Goal: Transaction & Acquisition: Purchase product/service

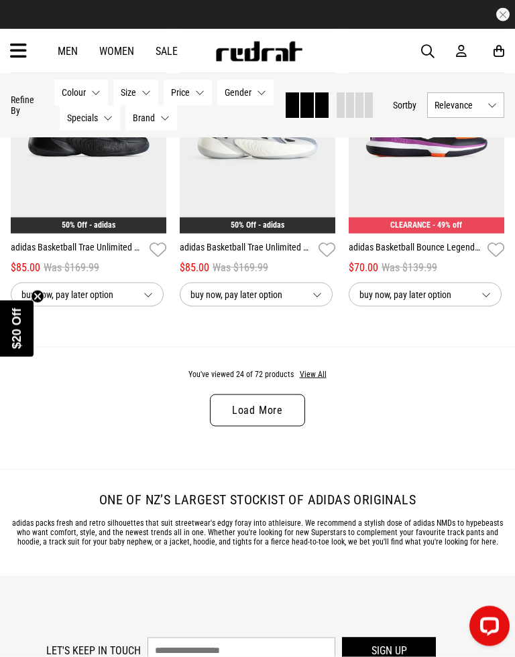
scroll to position [2460, 0]
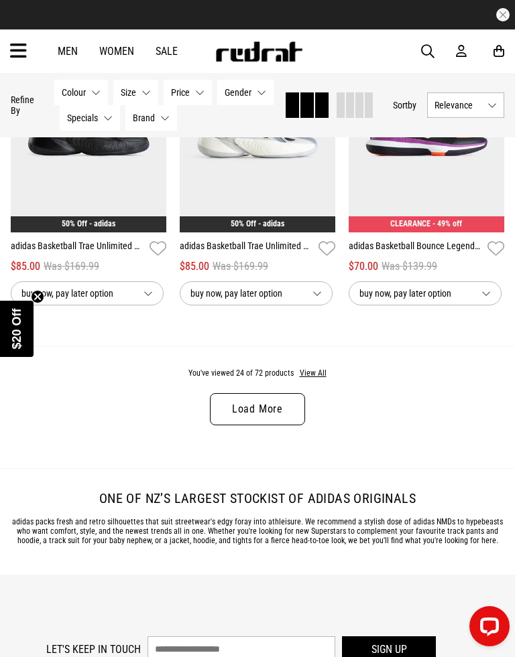
click at [195, 83] on button "Price None selected" at bounding box center [187, 92] width 48 height 25
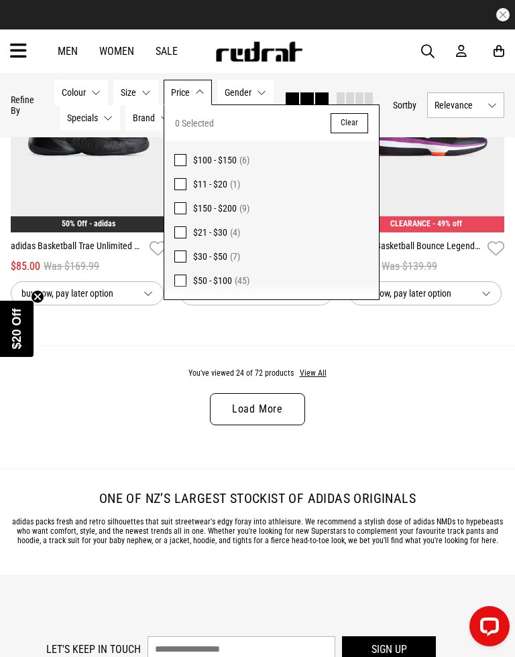
click at [135, 87] on span "Size" at bounding box center [128, 92] width 15 height 11
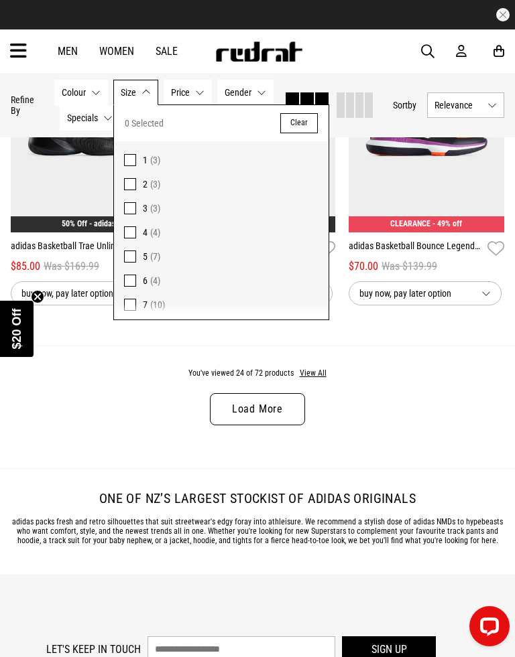
click at [407, 377] on div "You've viewed 24 of 72 products View All Load More" at bounding box center [257, 407] width 515 height 123
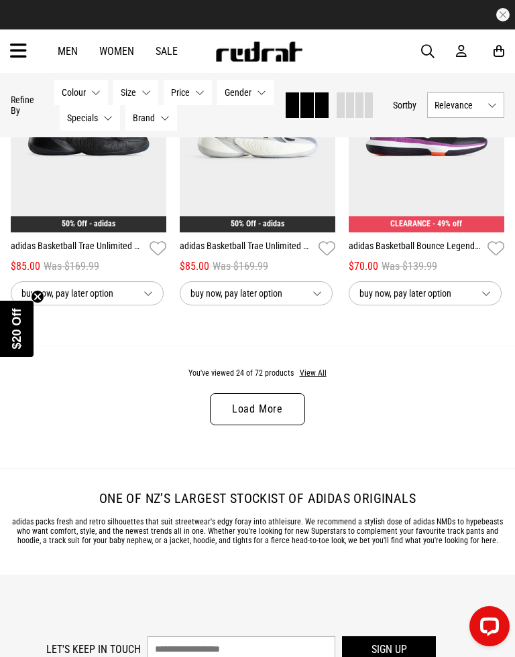
click at [281, 417] on link "Load More" at bounding box center [257, 409] width 95 height 32
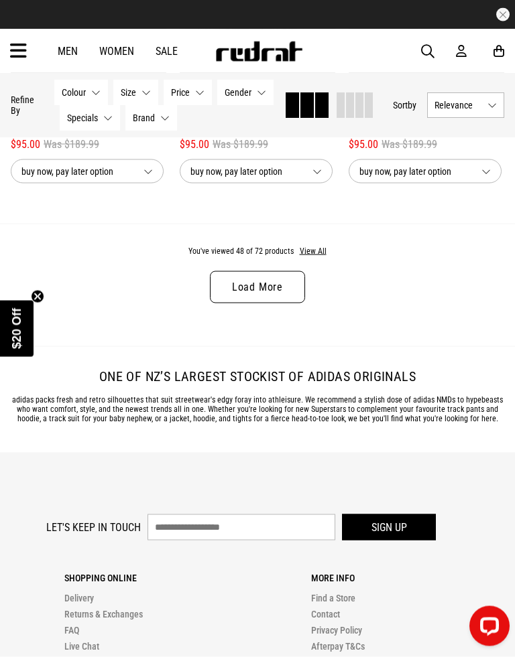
click at [280, 304] on link "Load More" at bounding box center [257, 287] width 95 height 32
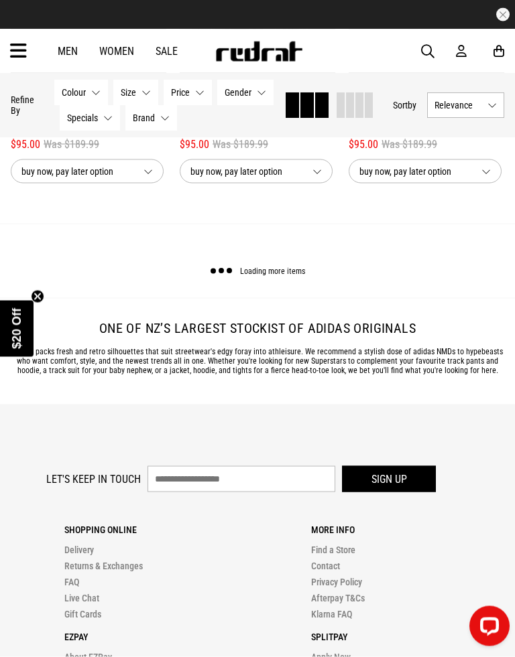
scroll to position [5123, 0]
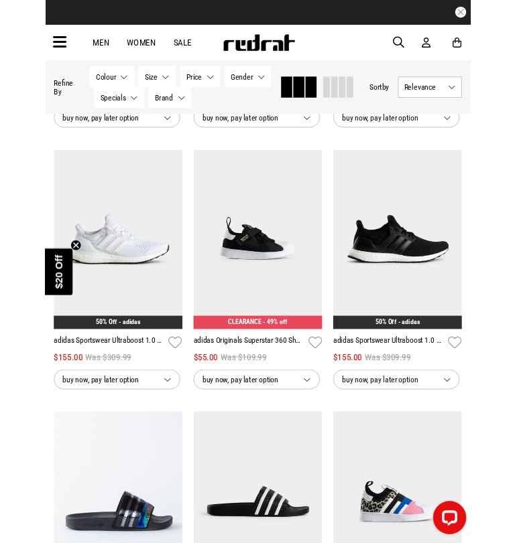
scroll to position [5677, 0]
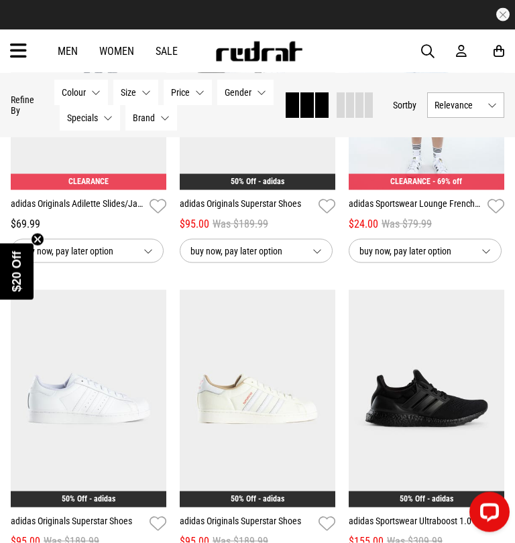
click at [434, 41] on div "Men Women Sale Sign in New Back Footwear Back Mens Back Womens Back Youth & Kid…" at bounding box center [257, 51] width 515 height 44
click at [427, 46] on span "button" at bounding box center [427, 52] width 13 height 16
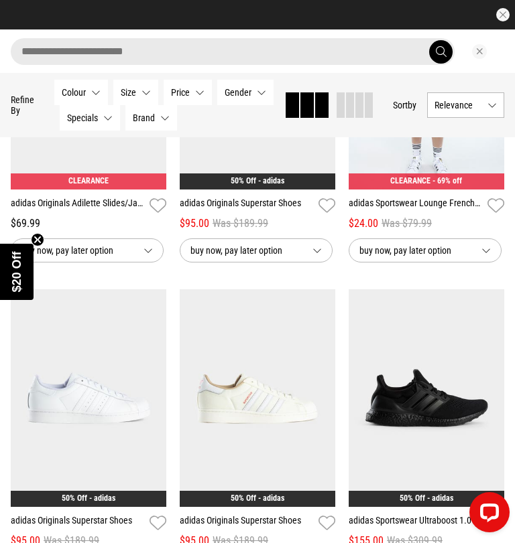
click at [255, 42] on input "search" at bounding box center [233, 51] width 444 height 27
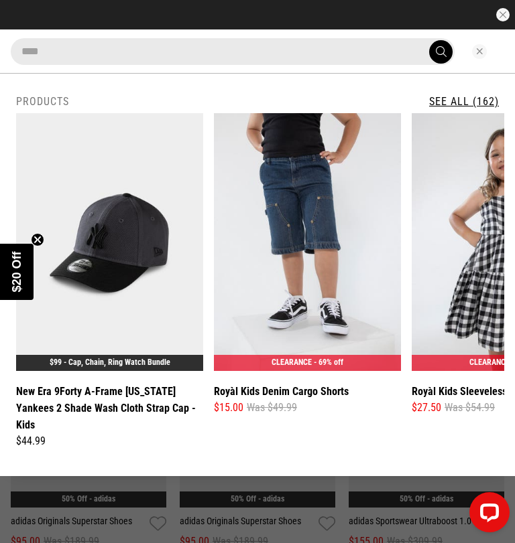
type input "****"
click at [440, 51] on button "submit" at bounding box center [440, 51] width 23 height 23
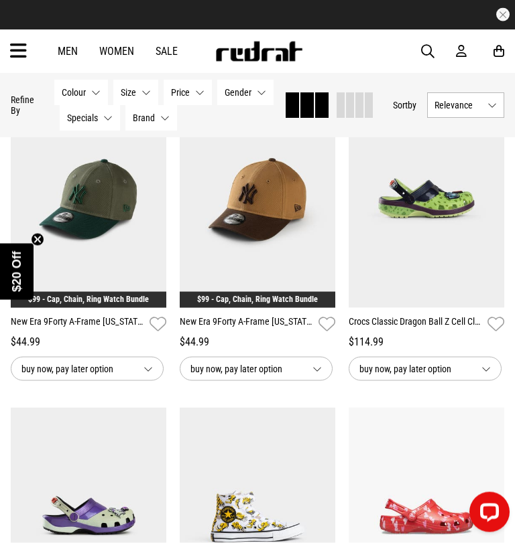
scroll to position [2039, 0]
